Goal: Transaction & Acquisition: Book appointment/travel/reservation

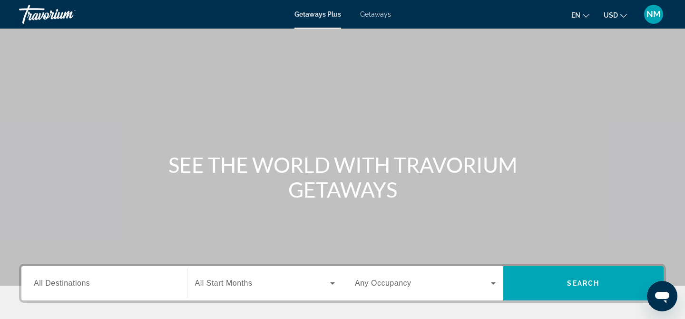
click at [87, 272] on div "Search widget" at bounding box center [104, 283] width 141 height 27
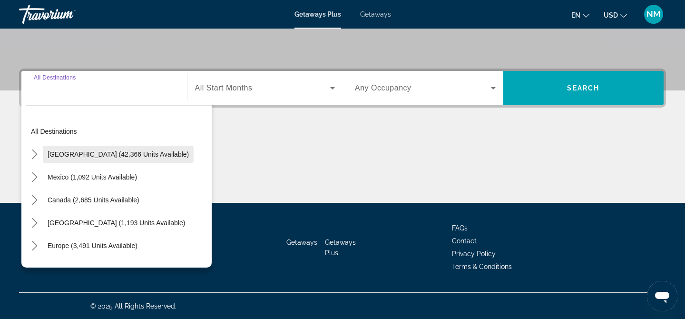
scroll to position [195, 0]
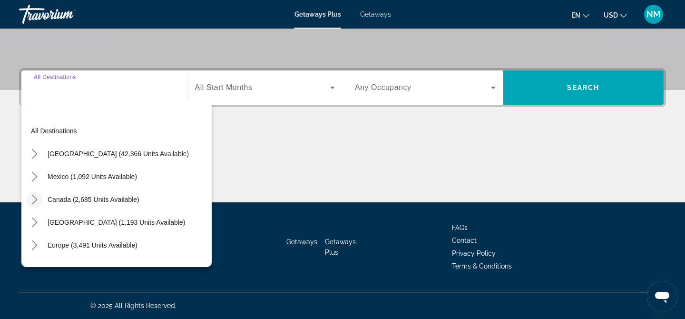
click at [38, 201] on icon "Toggle Canada (2,685 units available) submenu" at bounding box center [35, 199] width 10 height 10
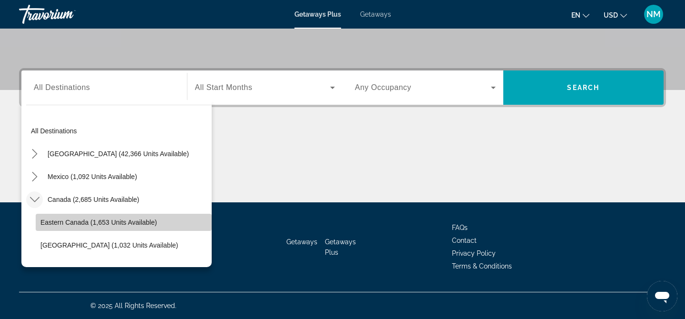
click at [84, 221] on span "Eastern Canada (1,653 units available)" at bounding box center [98, 222] width 117 height 8
type input "**********"
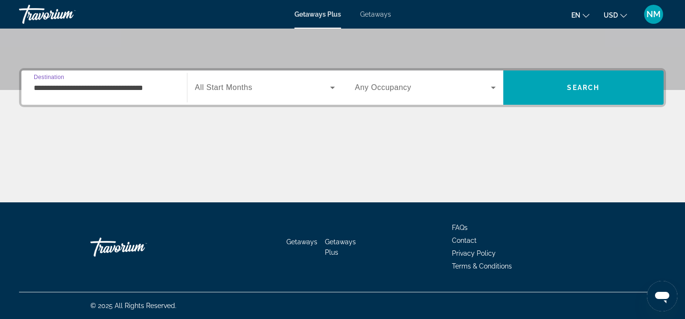
click at [313, 89] on span "Search widget" at bounding box center [263, 87] width 136 height 11
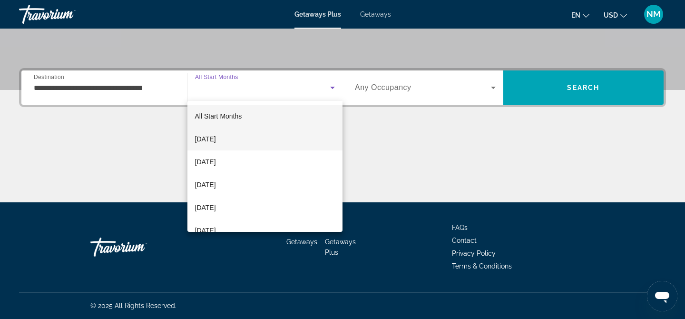
click at [215, 142] on span "October 2025" at bounding box center [205, 138] width 21 height 11
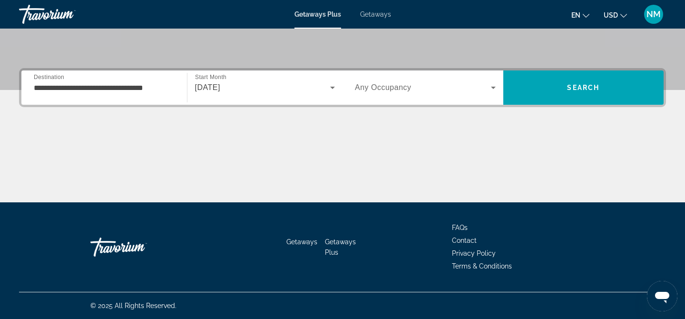
click at [448, 99] on div "Search widget" at bounding box center [425, 87] width 141 height 27
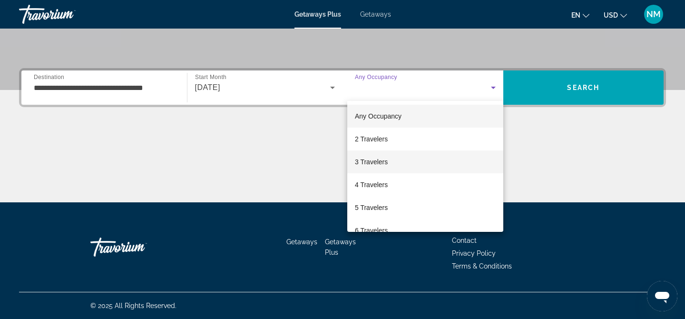
click at [398, 160] on mat-option "3 Travelers" at bounding box center [425, 161] width 156 height 23
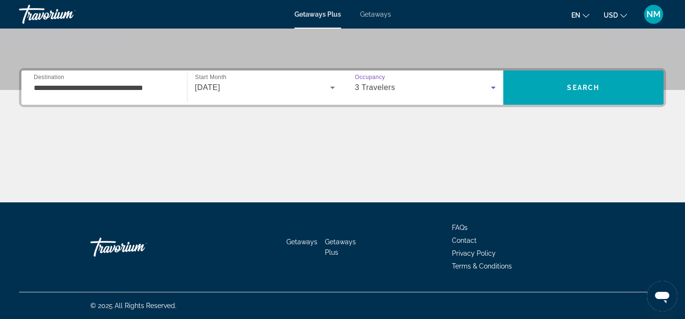
click at [572, 121] on div "**********" at bounding box center [342, 135] width 685 height 134
click at [583, 106] on div "**********" at bounding box center [342, 87] width 647 height 39
click at [615, 21] on button "USD USD ($) MXN (Mex$) CAD (Can$) GBP (£) EUR (€) AUD (A$) NZD (NZ$) CNY (CN¥)" at bounding box center [614, 15] width 23 height 14
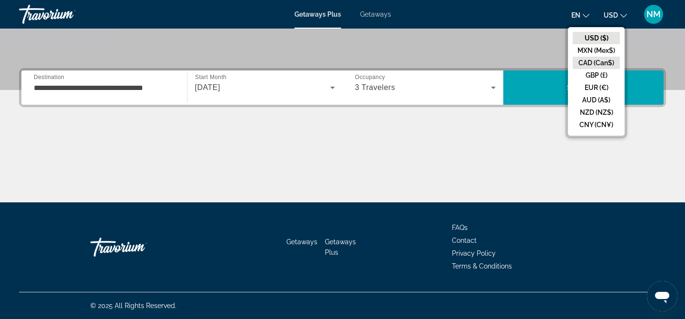
click at [598, 61] on button "CAD (Can$)" at bounding box center [596, 63] width 47 height 12
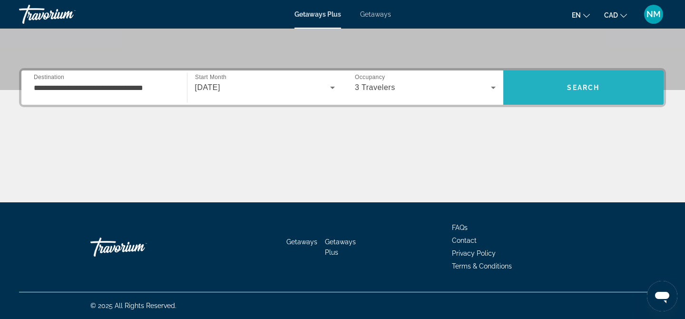
click at [586, 97] on span "Search" at bounding box center [583, 87] width 161 height 23
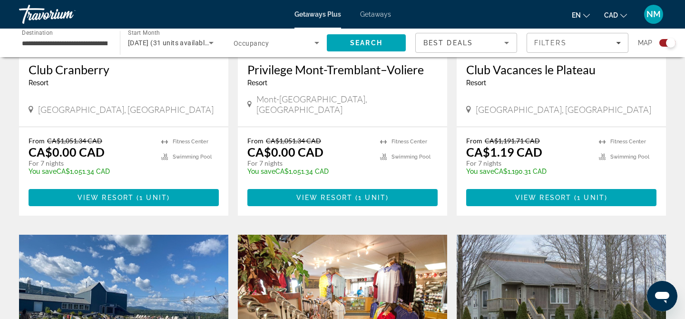
scroll to position [470, 0]
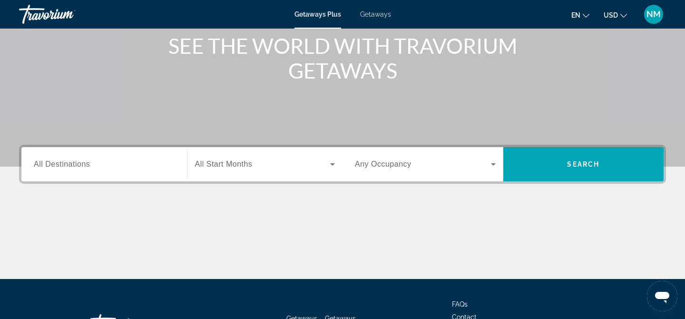
scroll to position [132, 0]
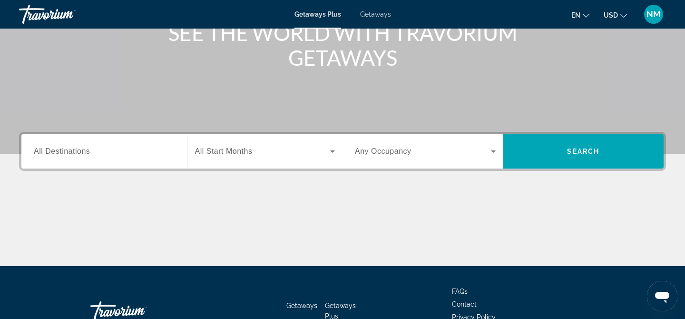
click at [119, 151] on input "Destination All Destinations" at bounding box center [104, 151] width 141 height 11
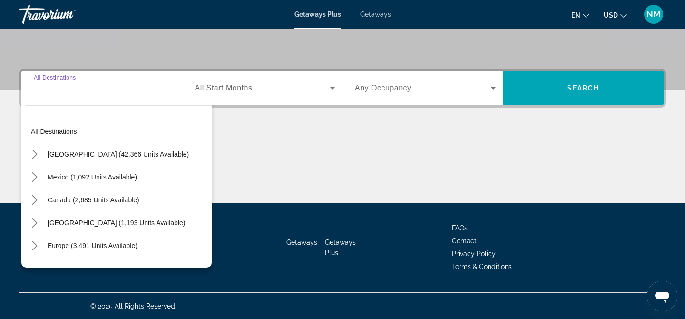
scroll to position [195, 0]
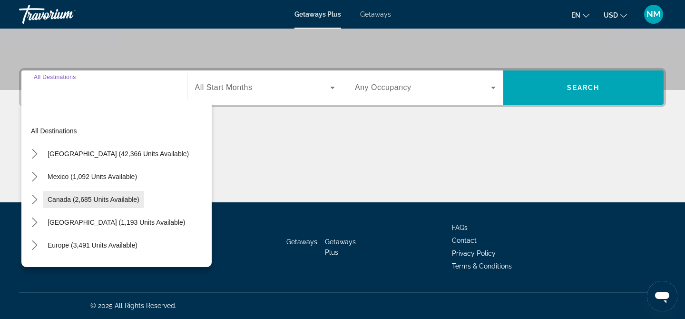
click at [73, 199] on span "Canada (2,685 units available)" at bounding box center [94, 199] width 92 height 8
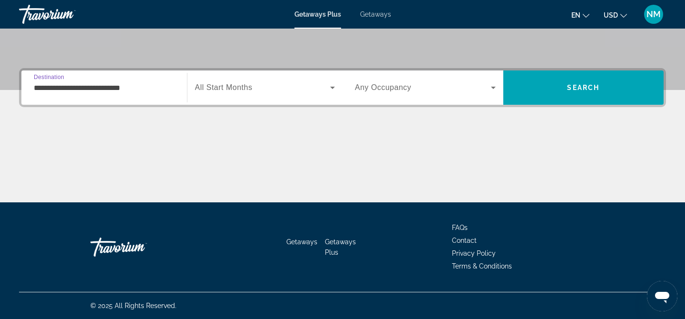
click at [172, 83] on input "**********" at bounding box center [104, 87] width 141 height 11
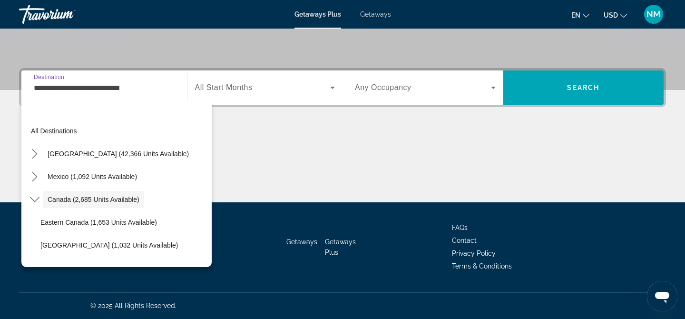
scroll to position [11, 0]
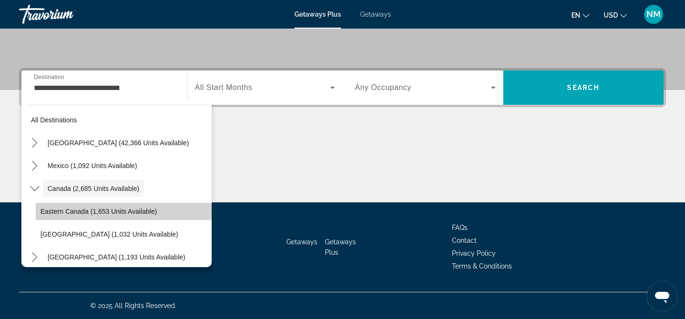
click at [47, 208] on span "Eastern Canada (1,653 units available)" at bounding box center [98, 211] width 117 height 8
type input "**********"
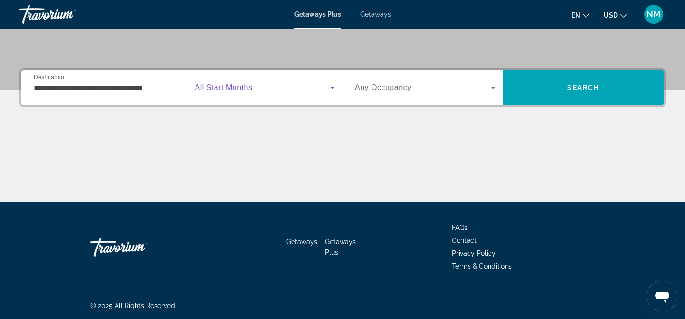
click at [298, 93] on span "Search widget" at bounding box center [263, 87] width 136 height 11
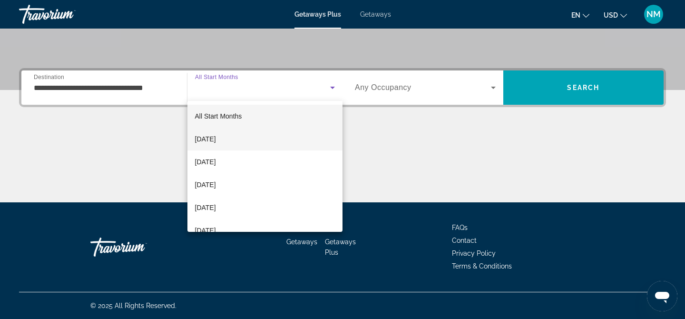
click at [235, 136] on mat-option "October 2025" at bounding box center [264, 138] width 155 height 23
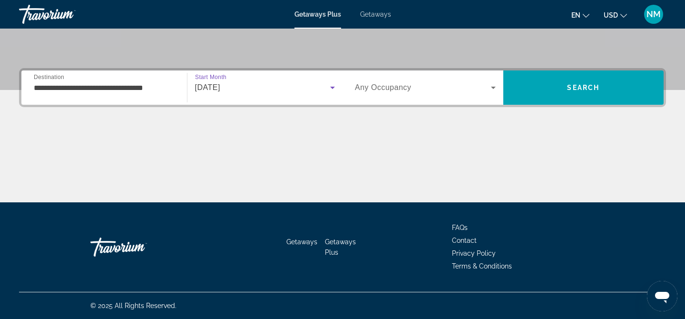
click at [433, 89] on span "Search widget" at bounding box center [423, 87] width 136 height 11
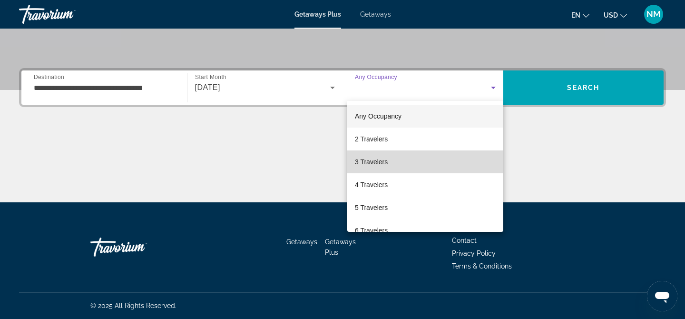
click at [392, 160] on mat-option "3 Travelers" at bounding box center [425, 161] width 156 height 23
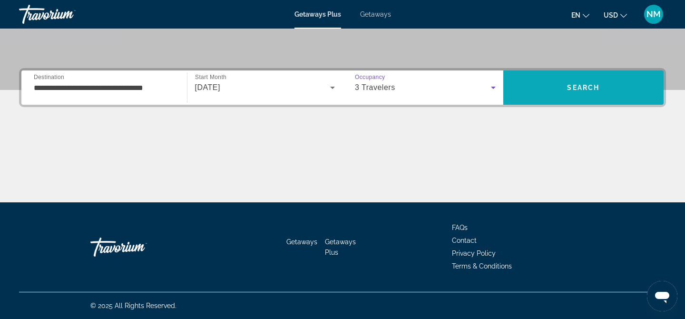
click at [555, 81] on span "Search" at bounding box center [583, 87] width 161 height 23
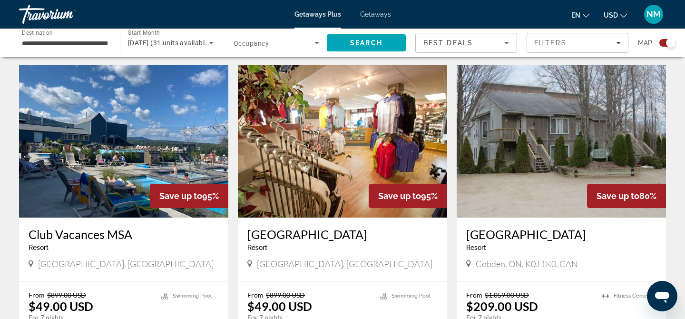
scroll to position [650, 0]
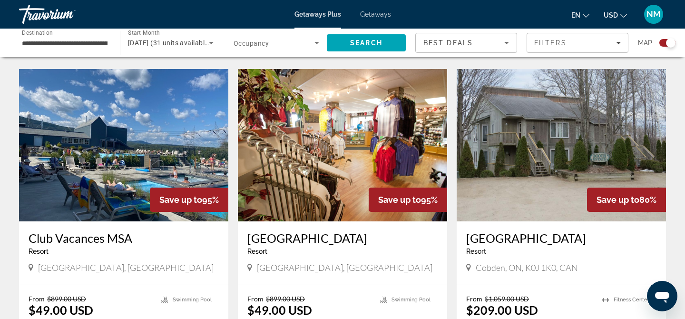
click at [629, 130] on img "Main content" at bounding box center [561, 145] width 209 height 152
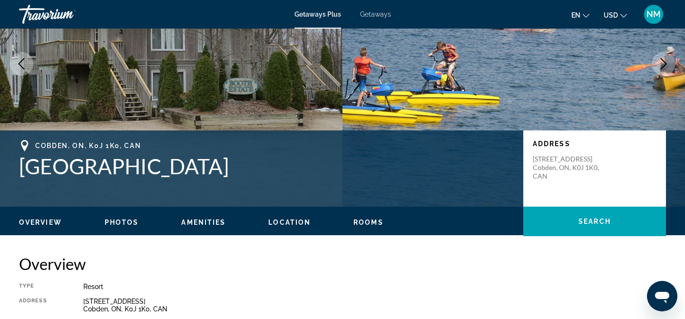
scroll to position [109, 0]
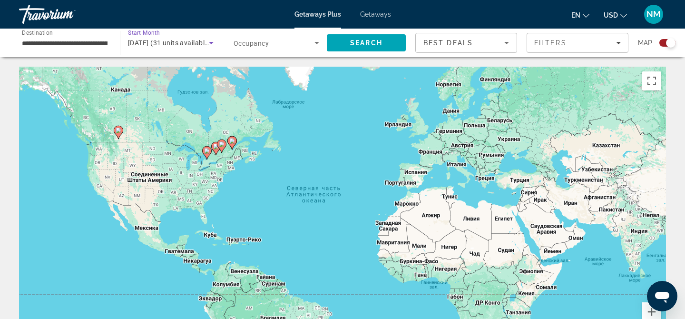
click at [214, 47] on icon "Search widget" at bounding box center [210, 42] width 11 height 11
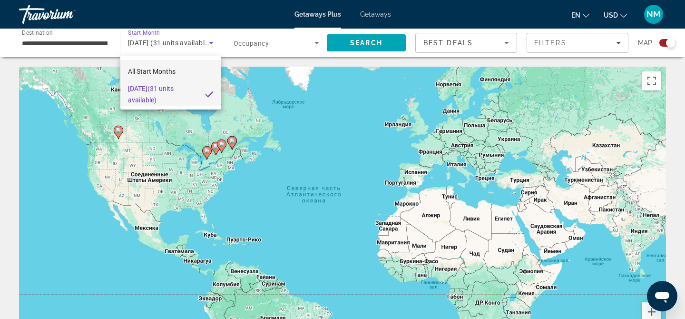
click at [188, 70] on mat-option "All Start Months" at bounding box center [170, 71] width 101 height 23
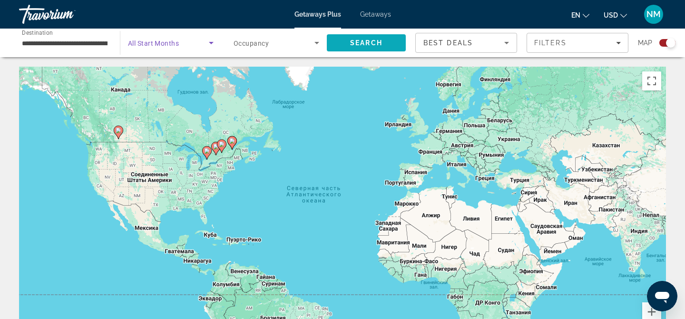
click at [372, 38] on span "Search" at bounding box center [366, 42] width 79 height 23
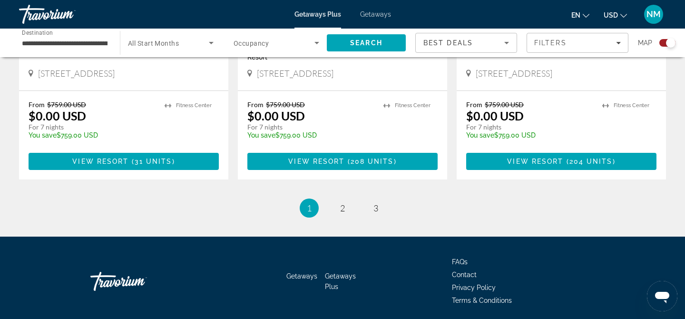
scroll to position [1543, 0]
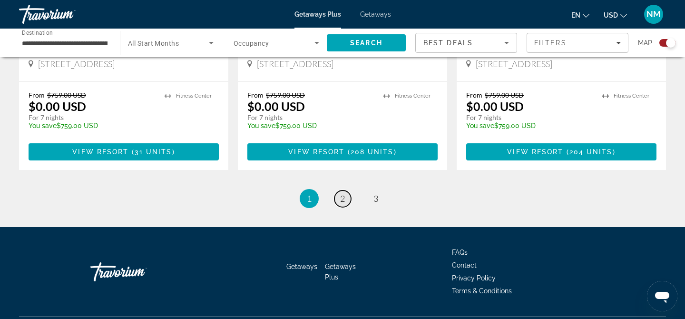
click at [349, 190] on link "page 2" at bounding box center [342, 198] width 17 height 17
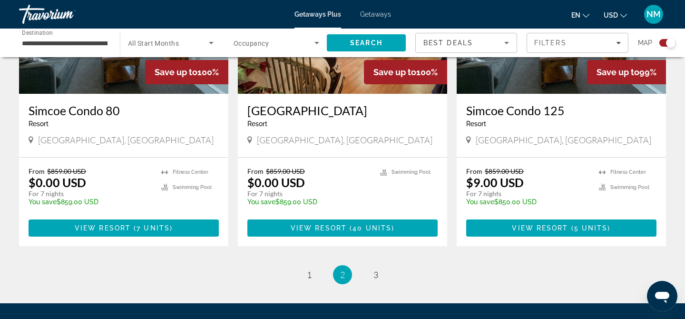
scroll to position [1529, 0]
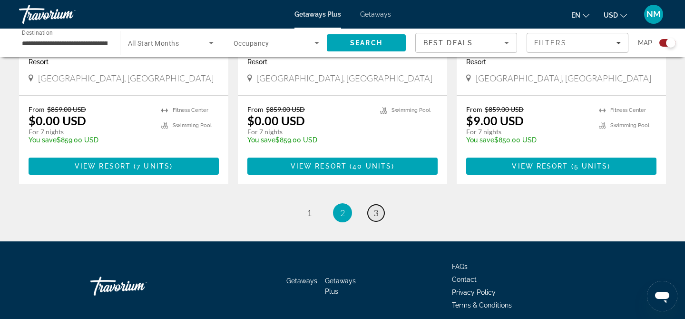
click at [383, 204] on link "page 3" at bounding box center [376, 212] width 17 height 17
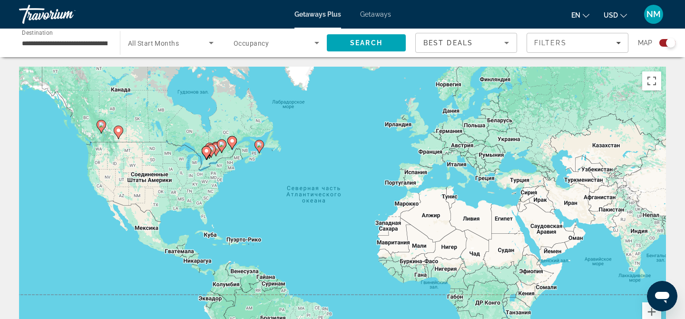
click at [258, 146] on image "Main content" at bounding box center [259, 145] width 6 height 6
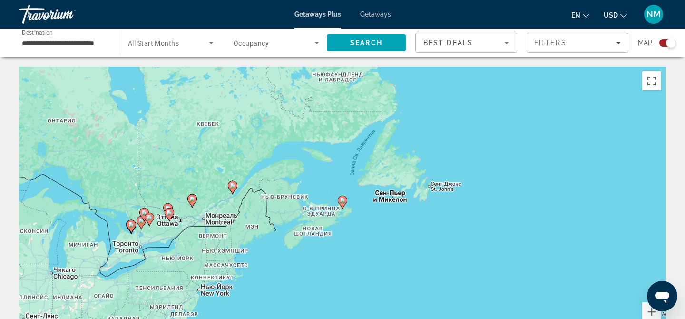
click at [340, 206] on gmp-advanced-marker "Main content" at bounding box center [343, 202] width 10 height 14
type input "**********"
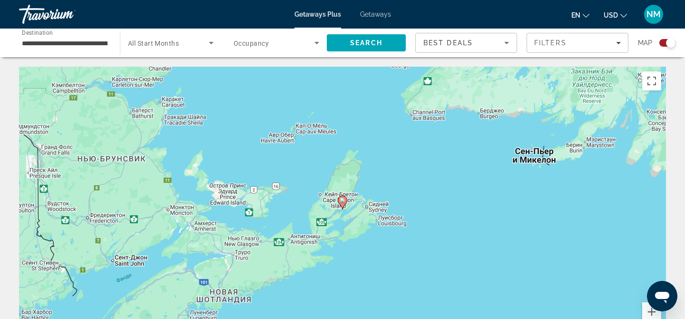
click at [343, 204] on icon "Main content" at bounding box center [342, 202] width 9 height 12
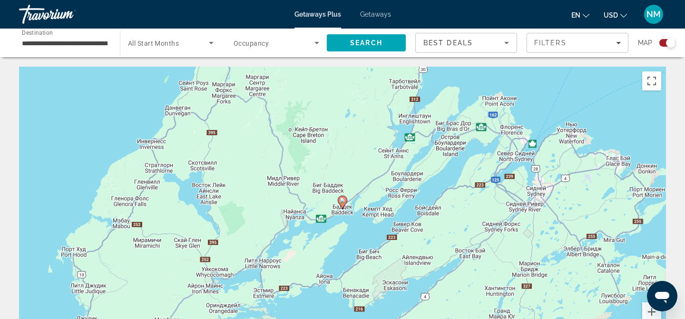
click at [340, 200] on image "Main content" at bounding box center [343, 200] width 6 height 6
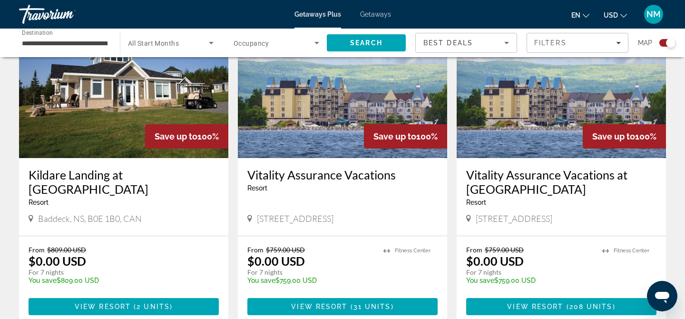
scroll to position [240, 0]
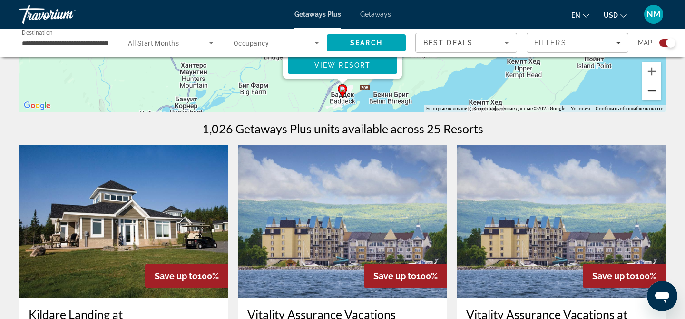
click at [649, 90] on button "Уменьшить" at bounding box center [651, 90] width 19 height 19
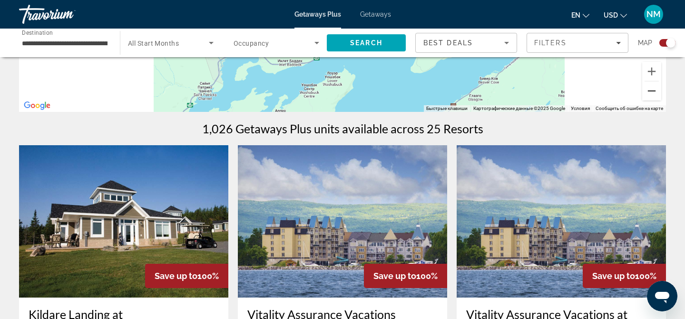
click at [649, 90] on button "Уменьшить" at bounding box center [651, 90] width 19 height 19
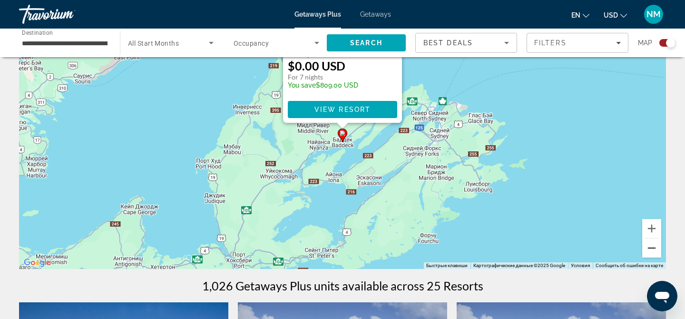
scroll to position [84, 0]
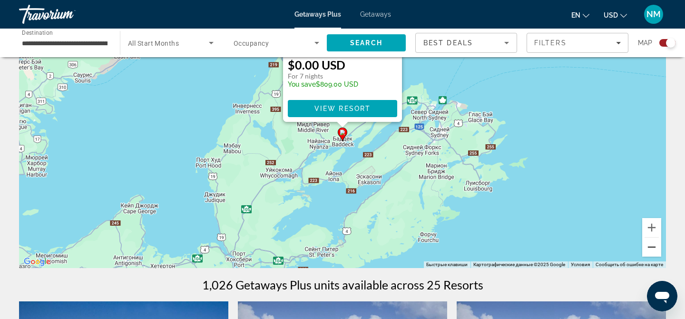
click at [652, 251] on button "Уменьшить" at bounding box center [651, 246] width 19 height 19
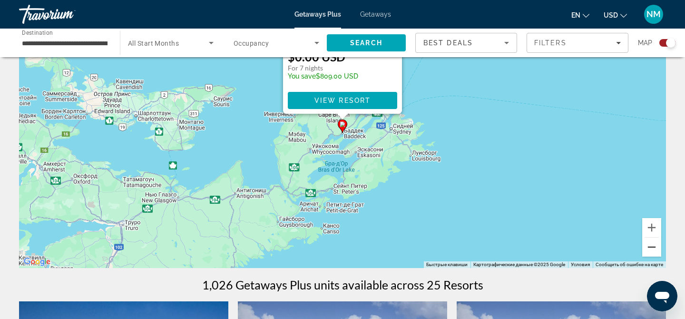
click at [652, 251] on button "Уменьшить" at bounding box center [651, 246] width 19 height 19
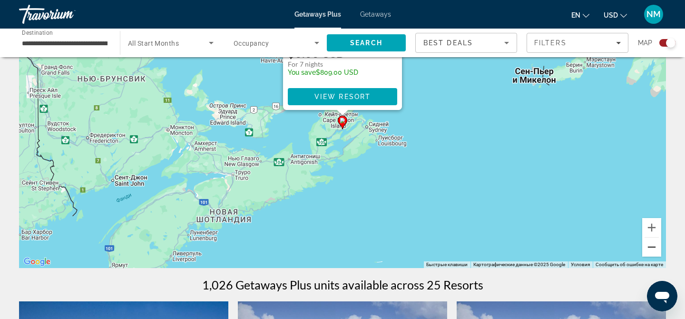
click at [652, 251] on button "Уменьшить" at bounding box center [651, 246] width 19 height 19
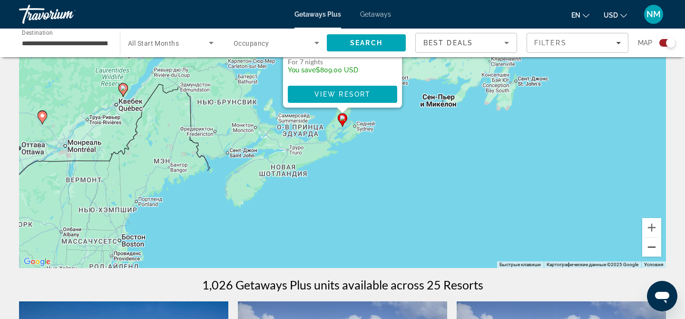
scroll to position [0, 0]
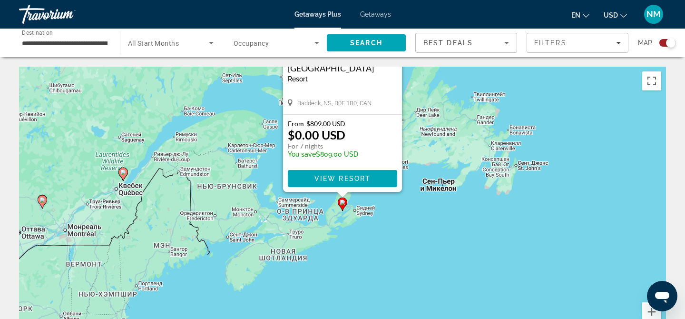
click at [521, 117] on div "Чтобы активировать перетаскивание с помощью клавиатуры, нажмите Alt + Ввод. Пос…" at bounding box center [342, 209] width 647 height 285
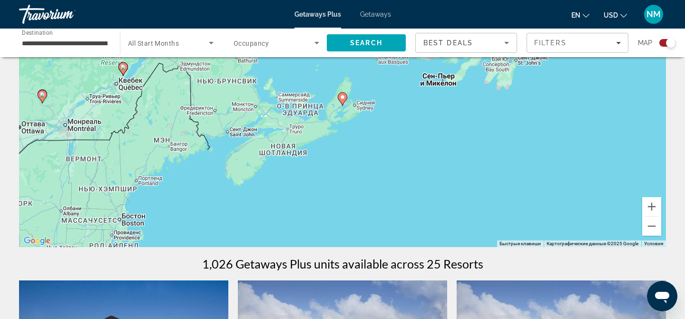
scroll to position [106, 0]
click at [651, 226] on button "Уменьшить" at bounding box center [651, 225] width 19 height 19
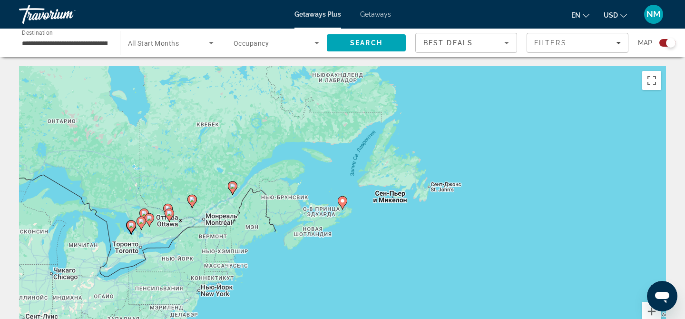
scroll to position [0, 0]
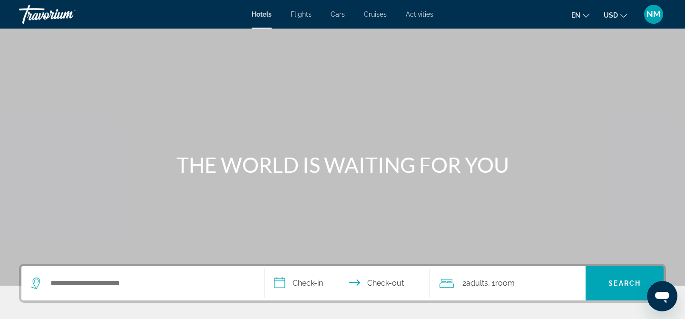
click at [126, 271] on div "Search widget" at bounding box center [142, 283] width 223 height 34
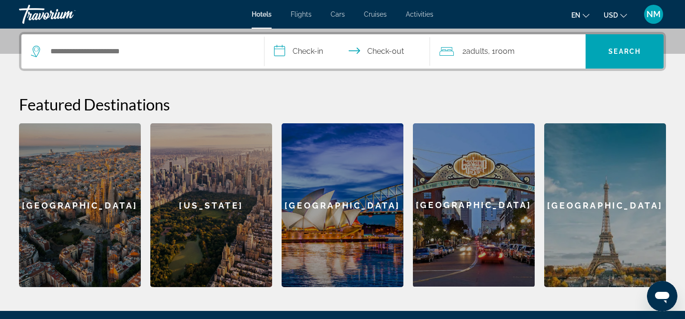
scroll to position [233, 0]
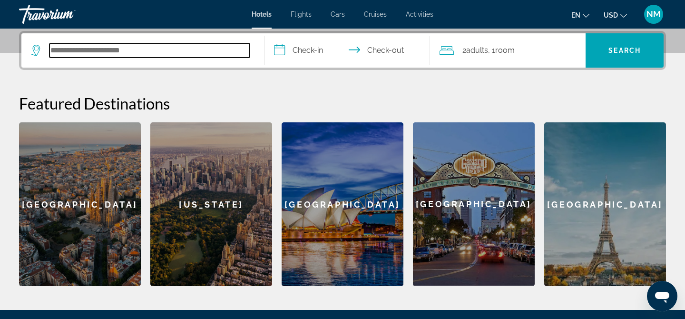
click at [192, 56] on input "Search hotel destination" at bounding box center [149, 50] width 200 height 14
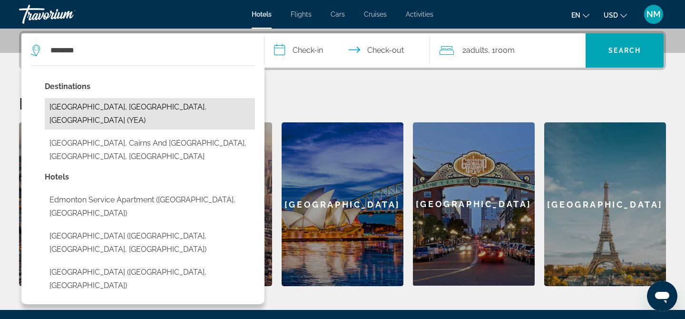
click at [135, 111] on button "[GEOGRAPHIC_DATA], [GEOGRAPHIC_DATA], [GEOGRAPHIC_DATA] (YEA)" at bounding box center [150, 113] width 210 height 31
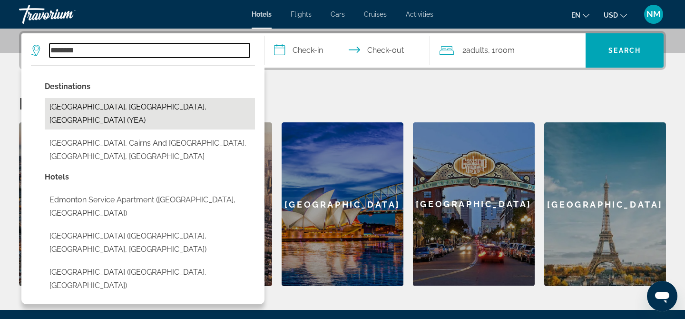
type input "**********"
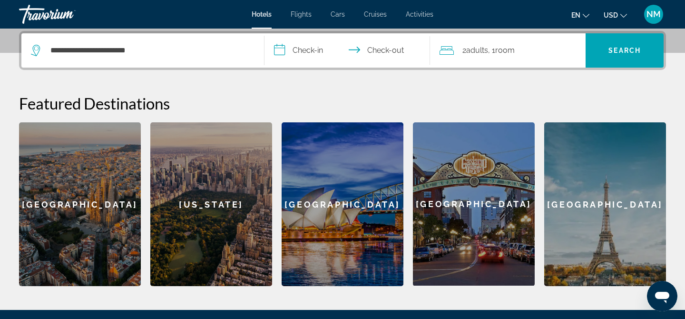
click at [325, 50] on input "**********" at bounding box center [348, 51] width 169 height 37
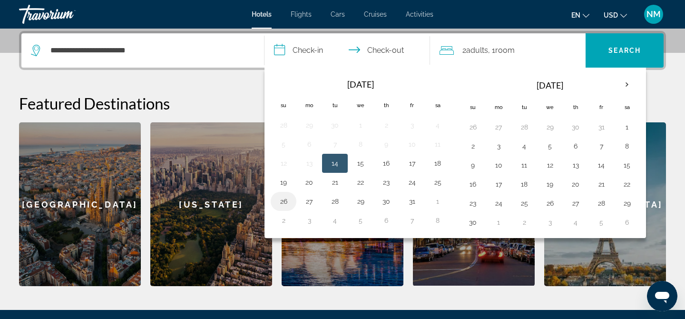
click at [284, 202] on button "26" at bounding box center [283, 200] width 15 height 13
click at [336, 198] on button "28" at bounding box center [334, 200] width 15 height 13
type input "**********"
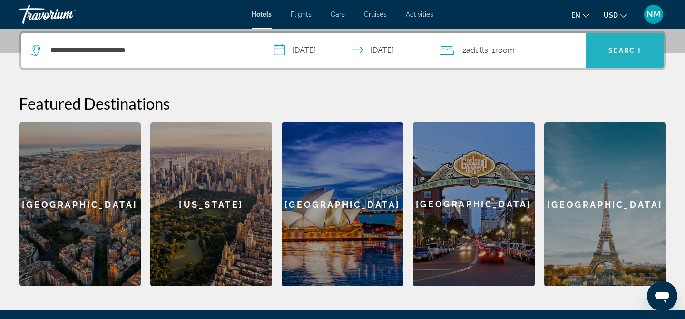
click at [623, 56] on span "Search" at bounding box center [624, 50] width 78 height 23
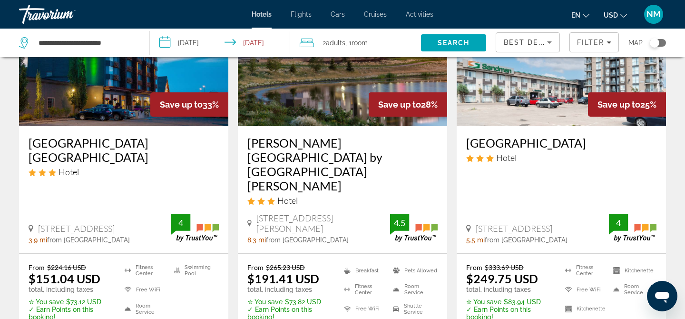
scroll to position [119, 0]
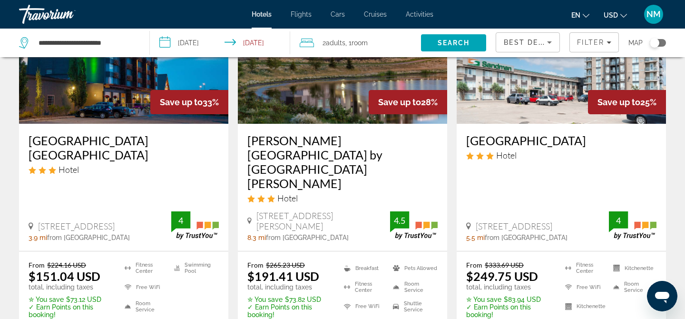
click at [607, 11] on button "USD USD ($) MXN (Mex$) CAD (Can$) GBP (£) EUR (€) AUD (A$) NZD (NZ$) CNY (CN¥)" at bounding box center [614, 15] width 23 height 14
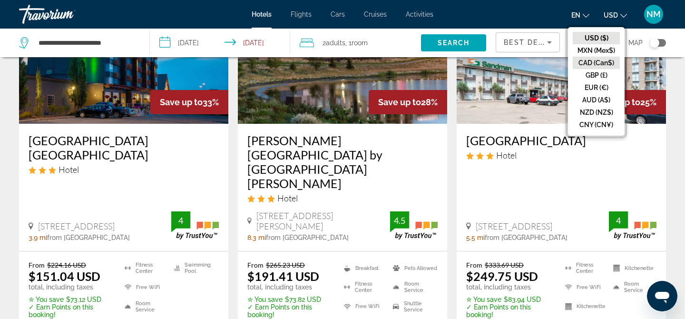
click at [599, 58] on button "CAD (Can$)" at bounding box center [596, 63] width 47 height 12
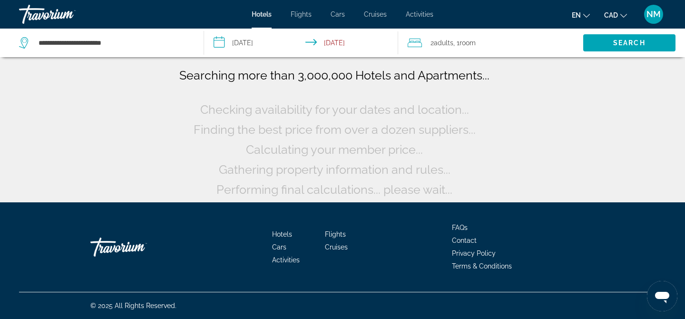
scroll to position [0, 0]
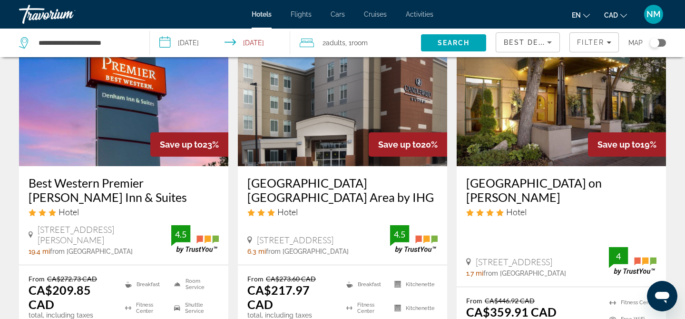
scroll to position [501, 0]
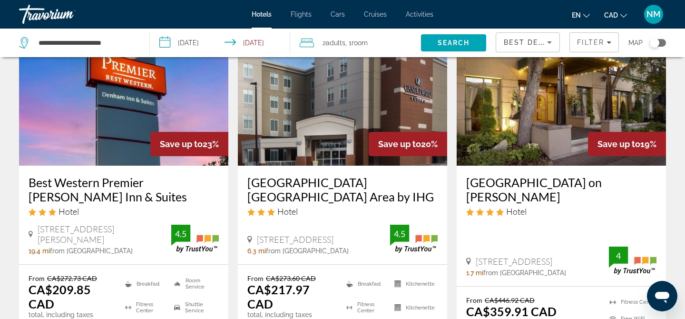
click at [661, 46] on div "Toggle map" at bounding box center [658, 43] width 16 height 8
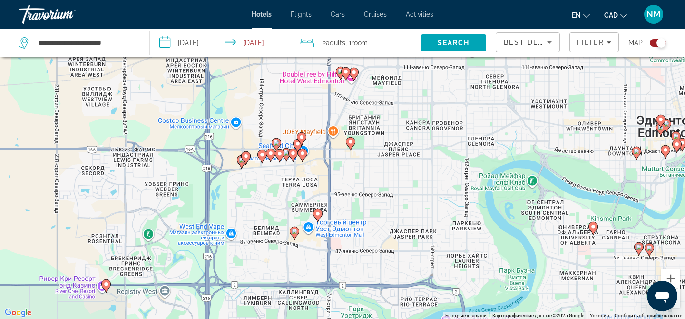
click at [320, 211] on image "Main content" at bounding box center [318, 214] width 6 height 6
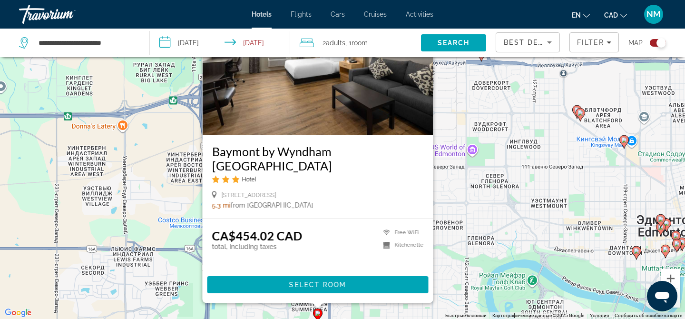
click at [448, 291] on div "Чтобы активировать перетаскивание с помощью клавиатуры, нажмите Alt + Ввод. Пос…" at bounding box center [342, 159] width 685 height 319
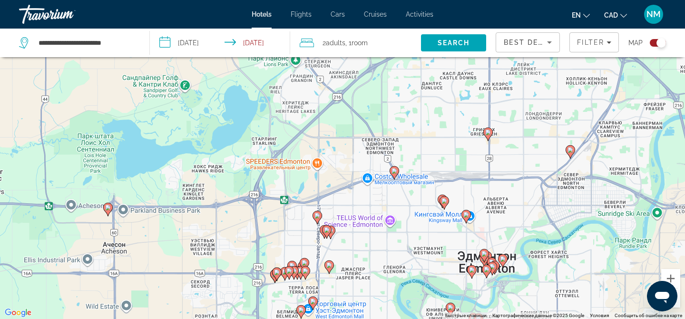
click at [301, 310] on image "Main content" at bounding box center [301, 310] width 6 height 6
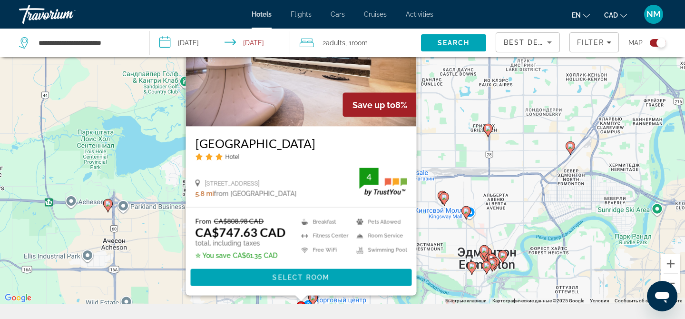
scroll to position [74, 0]
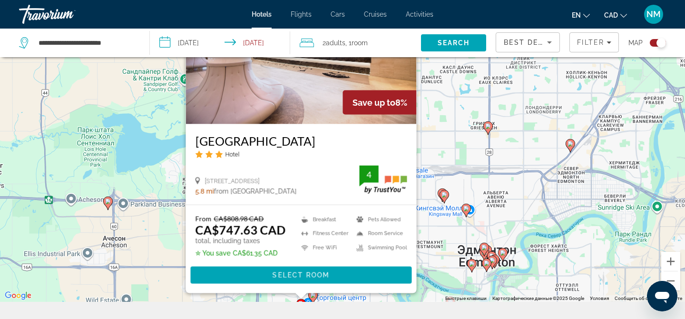
click at [175, 227] on div "Чтобы активировать перетаскивание с помощью клавиатуры, нажмите Alt + Ввод. Пос…" at bounding box center [342, 142] width 685 height 319
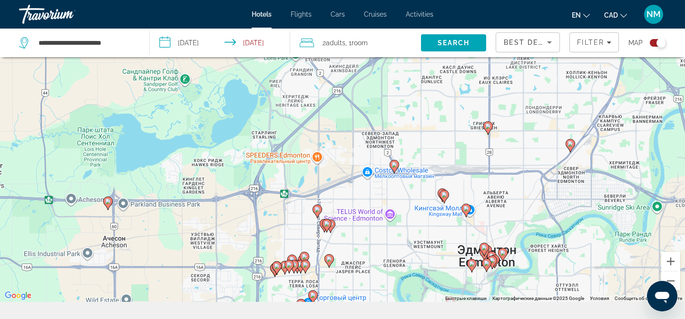
click at [330, 262] on icon "Main content" at bounding box center [329, 260] width 9 height 12
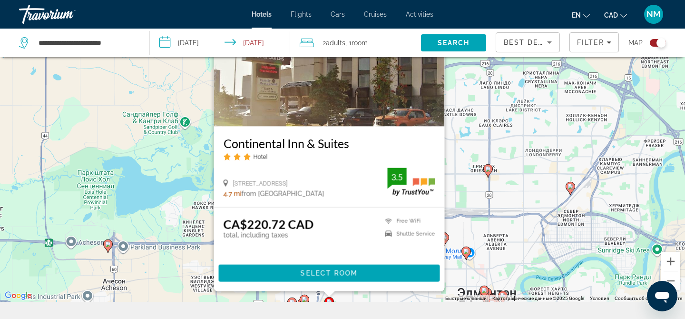
click at [117, 307] on div "**********" at bounding box center [342, 171] width 685 height 376
click at [110, 241] on icon "Main content" at bounding box center [108, 246] width 9 height 12
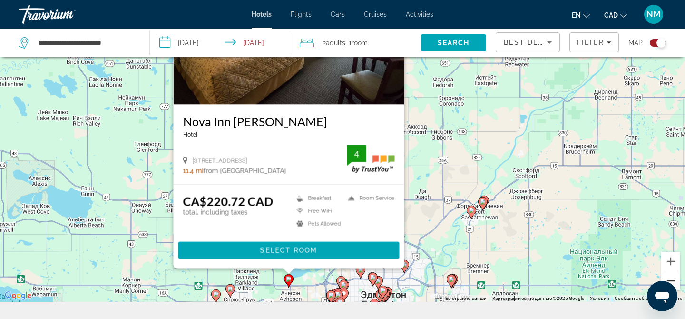
click at [673, 282] on button "Уменьшить" at bounding box center [670, 280] width 19 height 19
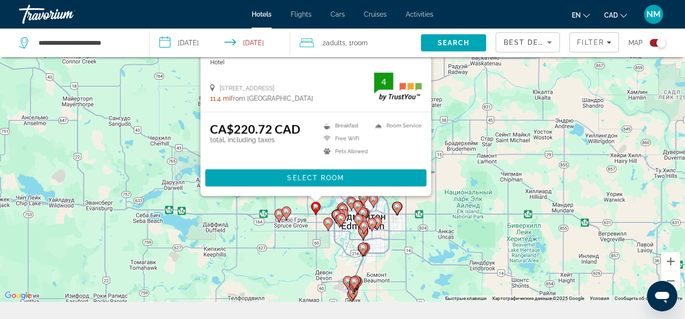
click at [329, 221] on image "Main content" at bounding box center [328, 222] width 6 height 6
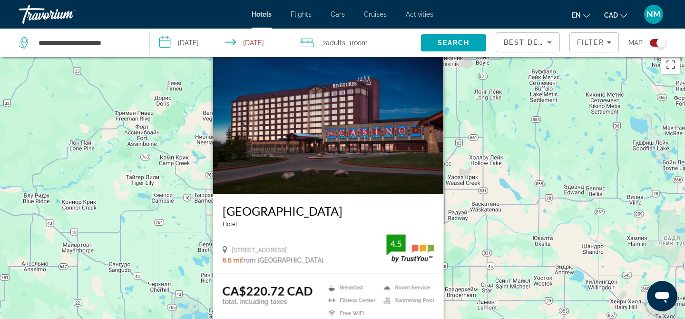
scroll to position [0, 0]
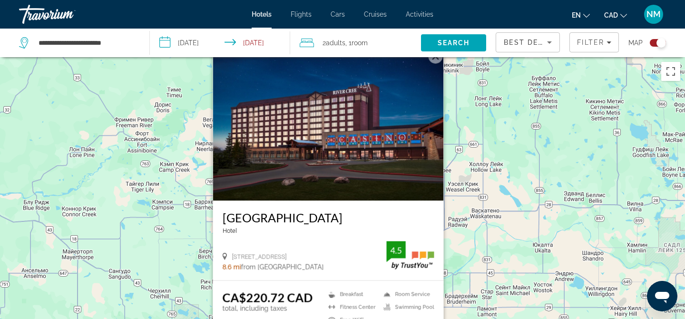
click at [419, 135] on img "Main content" at bounding box center [328, 125] width 231 height 152
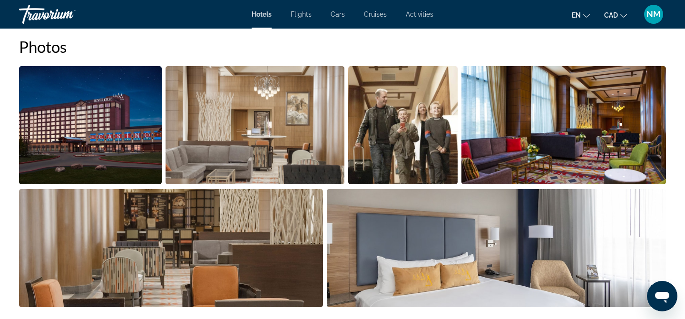
scroll to position [500, 0]
